Goal: Task Accomplishment & Management: Use online tool/utility

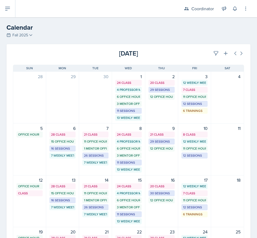
scroll to position [27, 0]
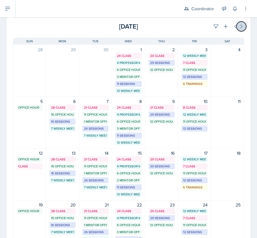
click at [239, 28] on icon at bounding box center [241, 26] width 5 height 5
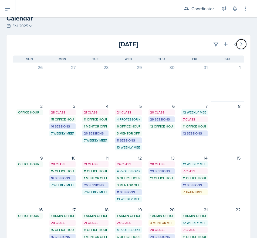
scroll to position [0, 0]
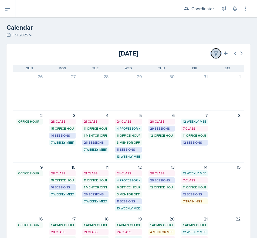
click at [211, 53] on button at bounding box center [216, 54] width 10 height 10
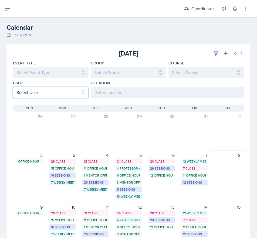
click at [29, 95] on select "Select User All [PERSON_NAME] [PERSON_NAME] [PERSON_NAME] [PERSON_NAME] [PERSON…" at bounding box center [51, 92] width 76 height 11
select select "d4396dc8-67b8-422c-a9a6-927487b5c8ab"
click at [13, 87] on select "Select User All [PERSON_NAME] [PERSON_NAME] [PERSON_NAME] [PERSON_NAME] [PERSON…" at bounding box center [51, 92] width 76 height 11
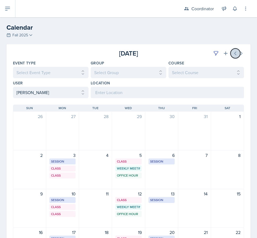
click at [235, 52] on icon at bounding box center [236, 53] width 2 height 3
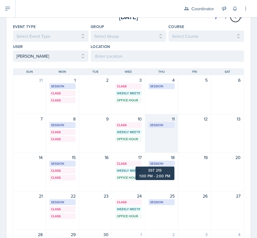
scroll to position [27, 0]
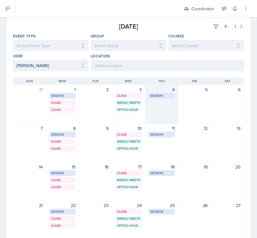
click at [158, 111] on div "4 Session SST 219 1:00 PM - 2:00 PM" at bounding box center [161, 104] width 33 height 39
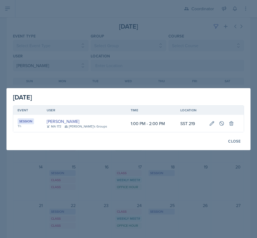
click at [34, 33] on div at bounding box center [128, 119] width 257 height 238
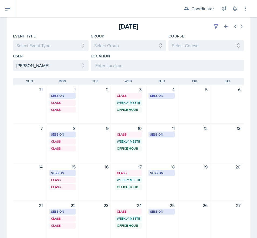
click at [23, 59] on div "User Select User All [PERSON_NAME] [PERSON_NAME] [PERSON_NAME] [PERSON_NAME] [P…" at bounding box center [51, 62] width 76 height 18
click at [26, 68] on select "Select User All [PERSON_NAME] [PERSON_NAME] [PERSON_NAME] [PERSON_NAME] [PERSON…" at bounding box center [51, 65] width 76 height 11
select select
click at [13, 60] on select "Select User All [PERSON_NAME] [PERSON_NAME] [PERSON_NAME] [PERSON_NAME] [PERSON…" at bounding box center [51, 65] width 76 height 11
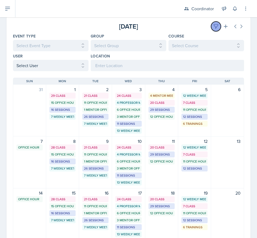
click at [211, 25] on button at bounding box center [216, 27] width 10 height 10
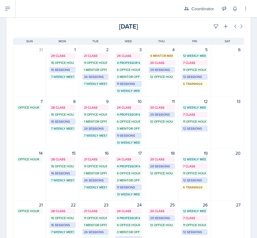
click at [183, 26] on div "[DATE]" at bounding box center [205, 27] width 77 height 10
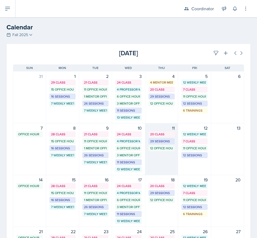
scroll to position [0, 0]
